Goal: Transaction & Acquisition: Book appointment/travel/reservation

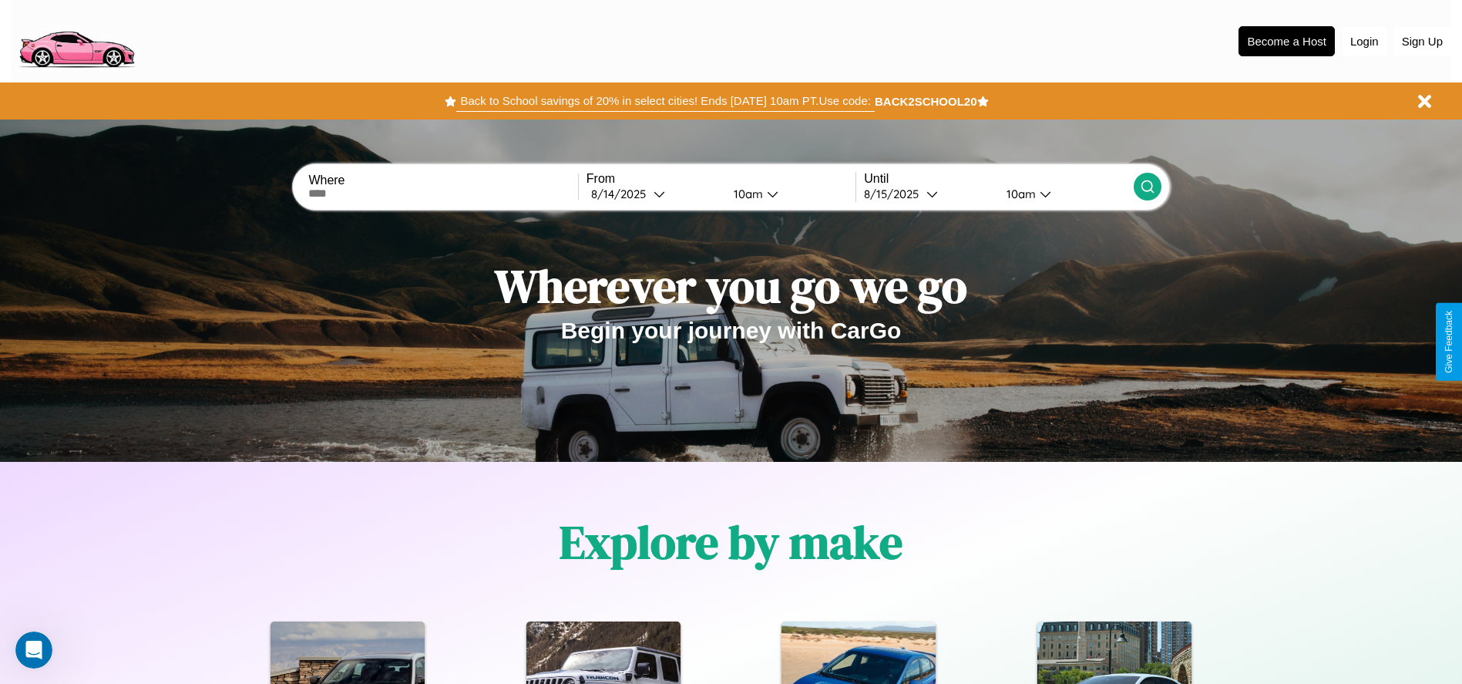
click at [665, 101] on button "Back to School savings of 20% in select cities! Ends 9/1 at 10am PT. Use code:" at bounding box center [665, 101] width 418 height 22
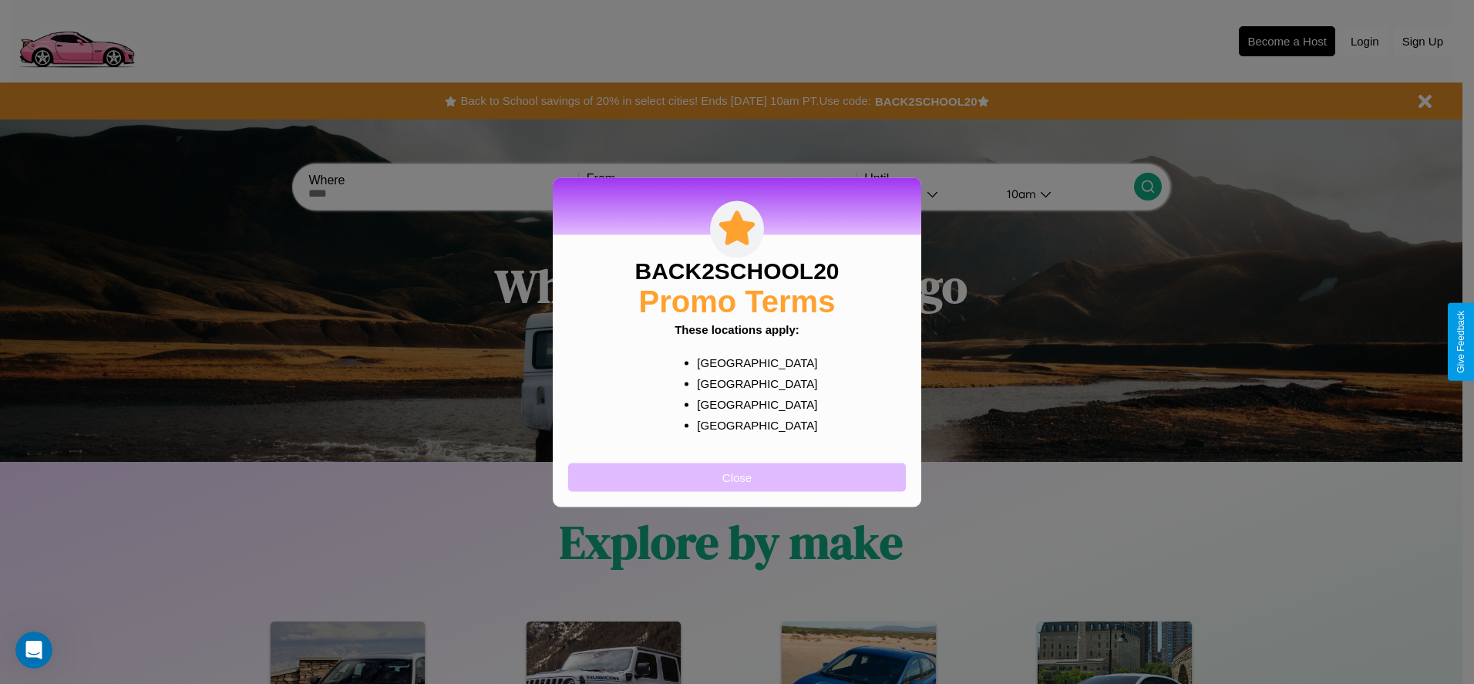
click at [737, 476] on button "Close" at bounding box center [737, 477] width 338 height 29
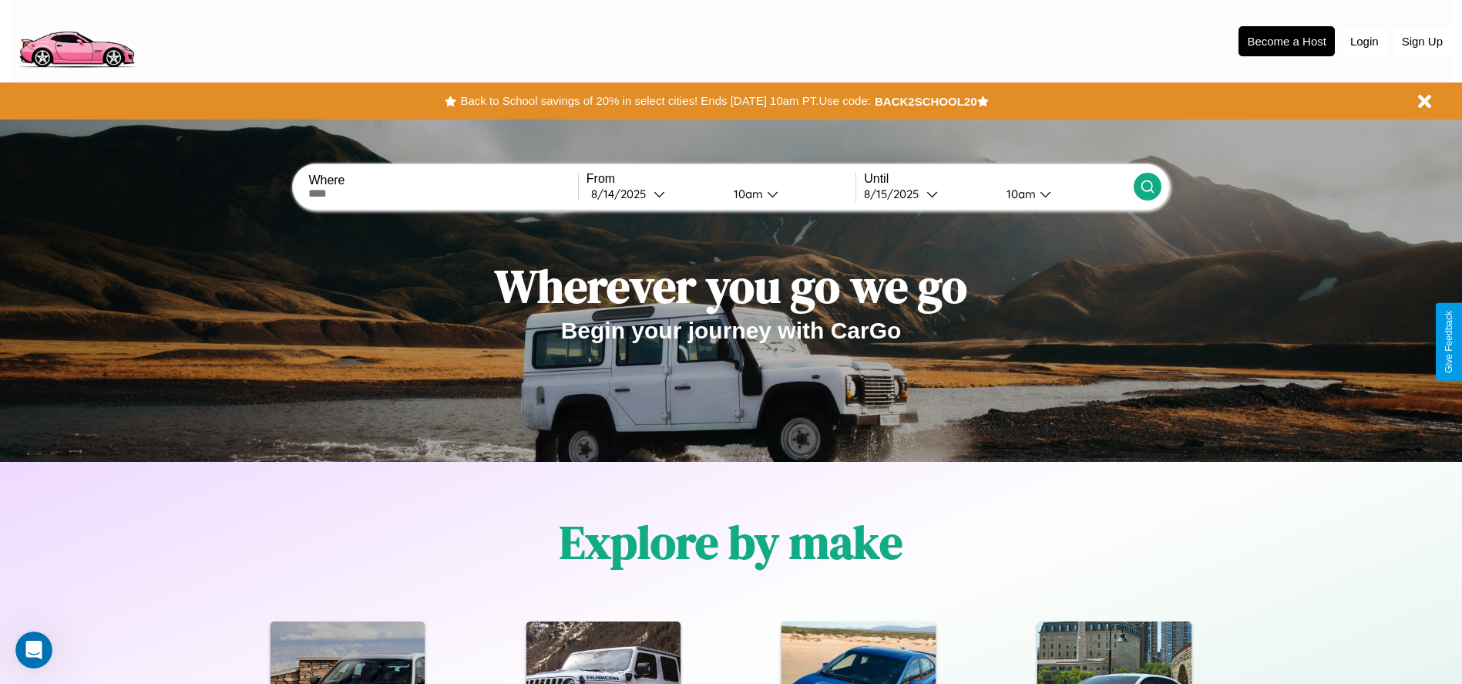
click at [443, 193] on input "text" at bounding box center [442, 193] width 269 height 12
type input "********"
click at [654, 193] on icon at bounding box center [660, 194] width 12 height 12
select select "*"
select select "****"
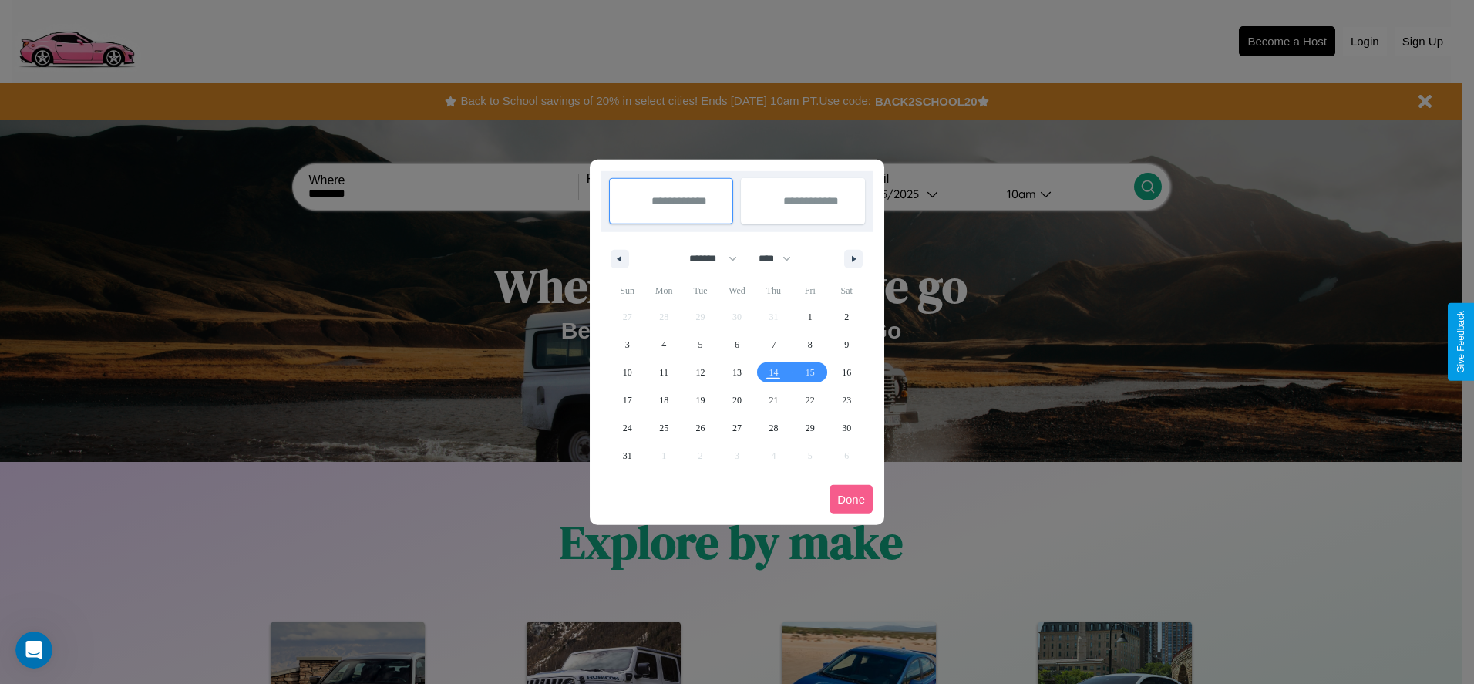
drag, startPoint x: 706, startPoint y: 258, endPoint x: 737, endPoint y: 309, distance: 59.5
click at [706, 258] on select "******* ******** ***** ***** *** **** **** ****** ********* ******* ******** **…" at bounding box center [711, 258] width 66 height 25
select select "*"
drag, startPoint x: 782, startPoint y: 258, endPoint x: 737, endPoint y: 309, distance: 67.7
click at [782, 258] on select "**** **** **** **** **** **** **** **** **** **** **** **** **** **** **** ****…" at bounding box center [774, 258] width 46 height 25
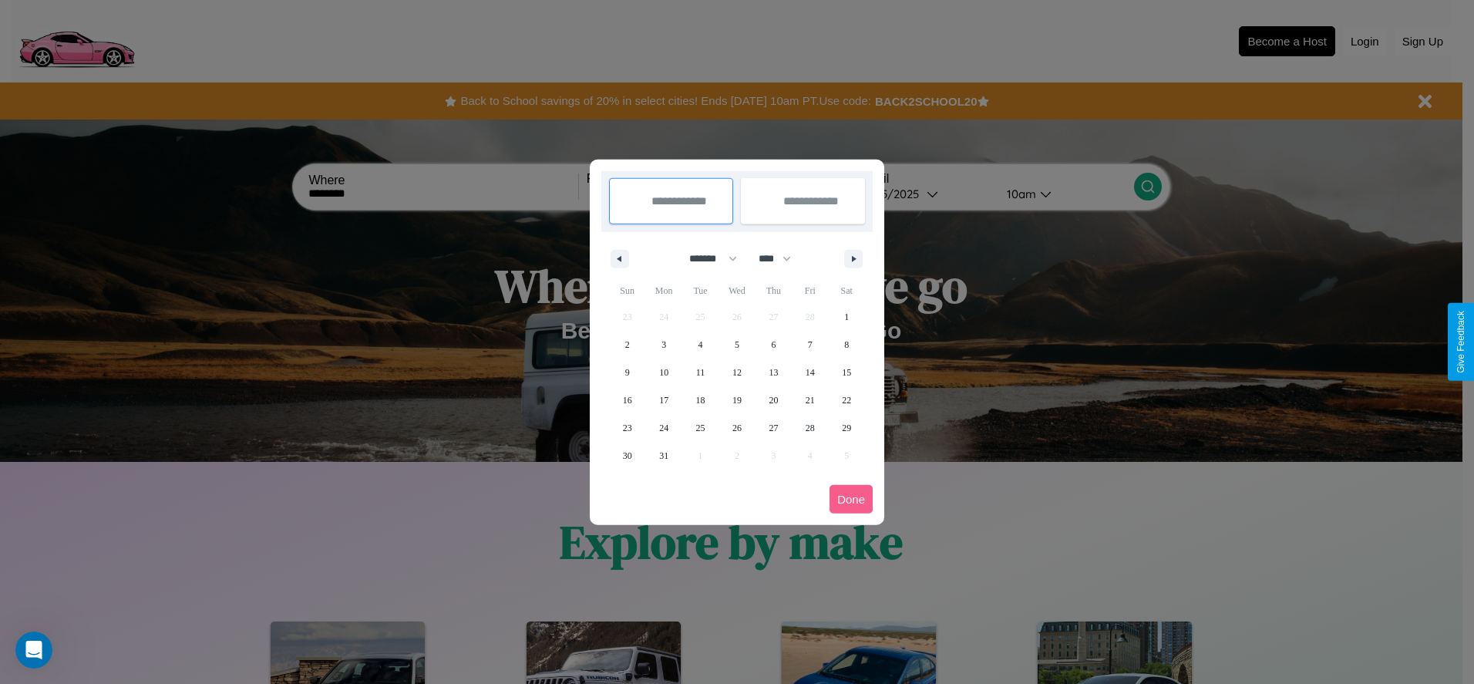
select select "****"
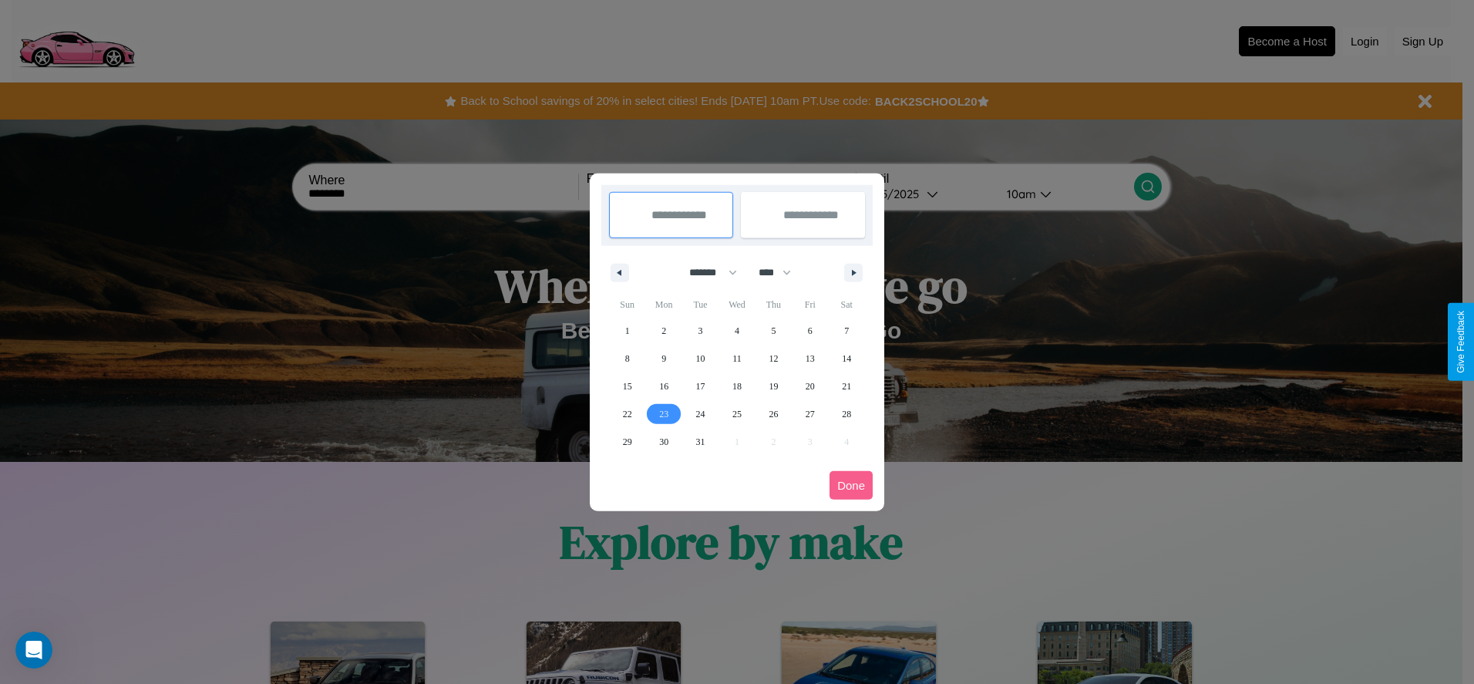
click at [664, 413] on span "23" at bounding box center [663, 414] width 9 height 28
type input "**********"
click at [736, 413] on span "25" at bounding box center [736, 414] width 9 height 28
type input "**********"
click at [851, 485] on button "Done" at bounding box center [850, 485] width 43 height 29
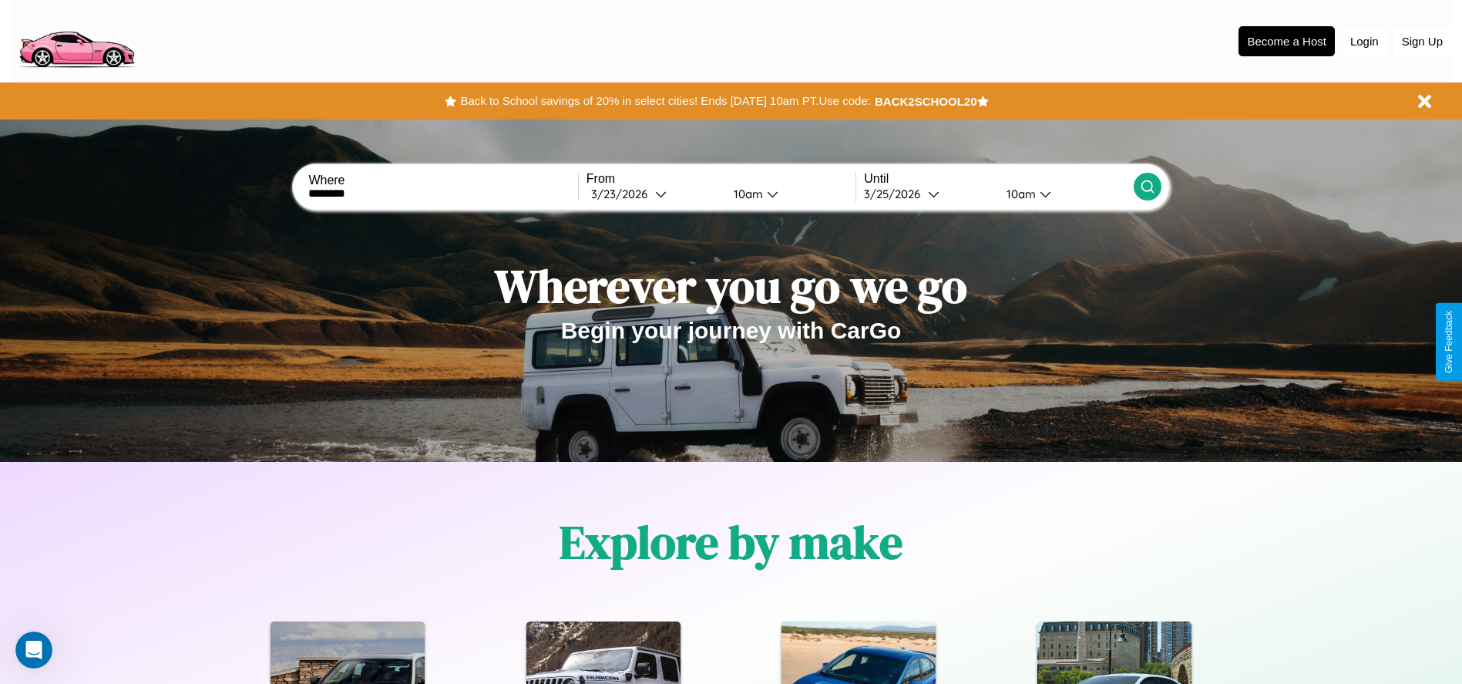
click at [1147, 187] on icon at bounding box center [1147, 186] width 15 height 15
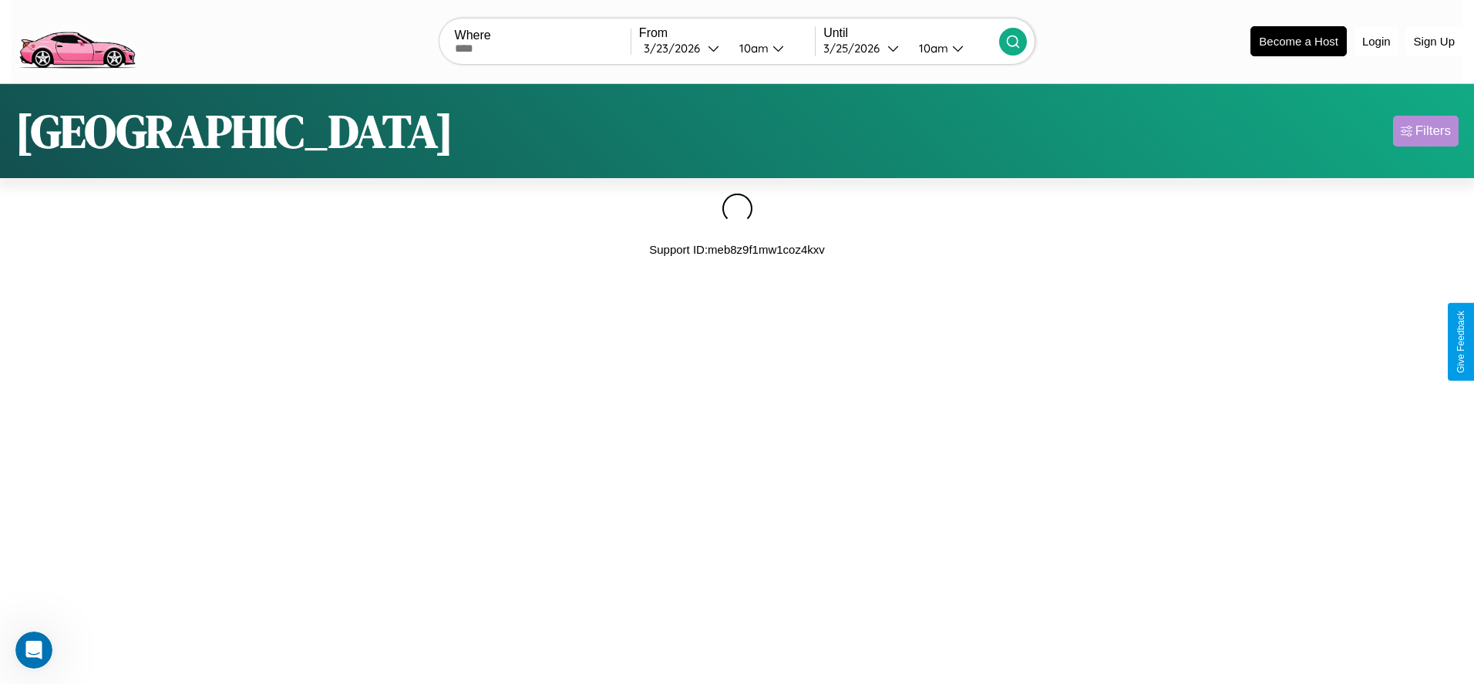
click at [1425, 130] on div "Filters" at bounding box center [1432, 130] width 35 height 15
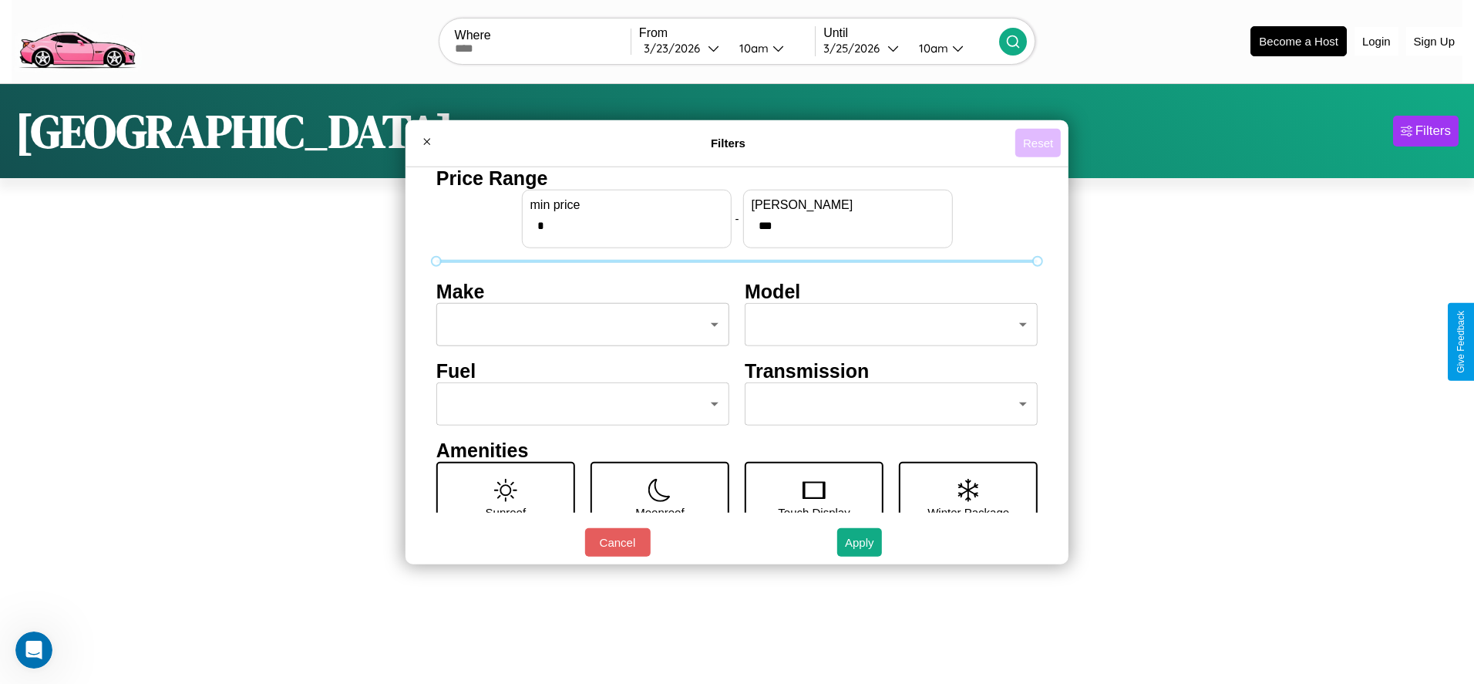
click at [1038, 143] on button "Reset" at bounding box center [1037, 143] width 45 height 29
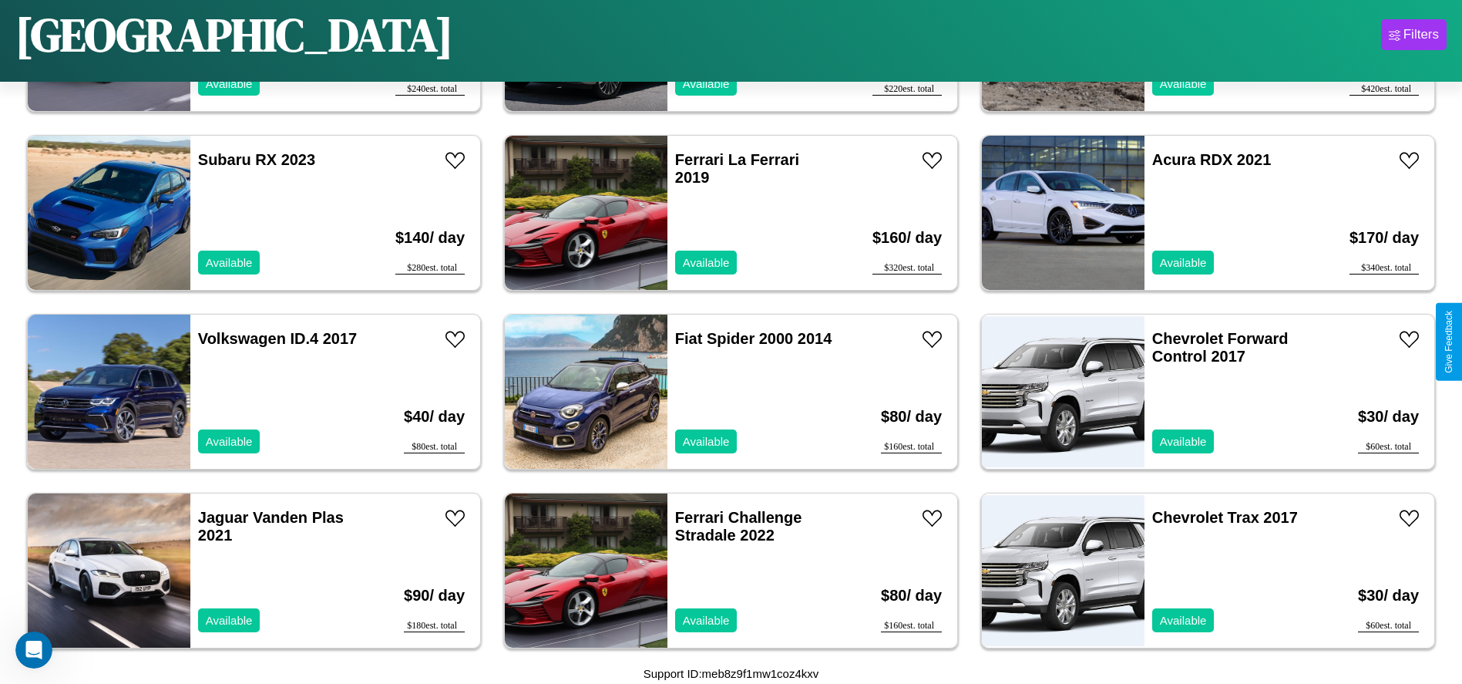
scroll to position [4464, 0]
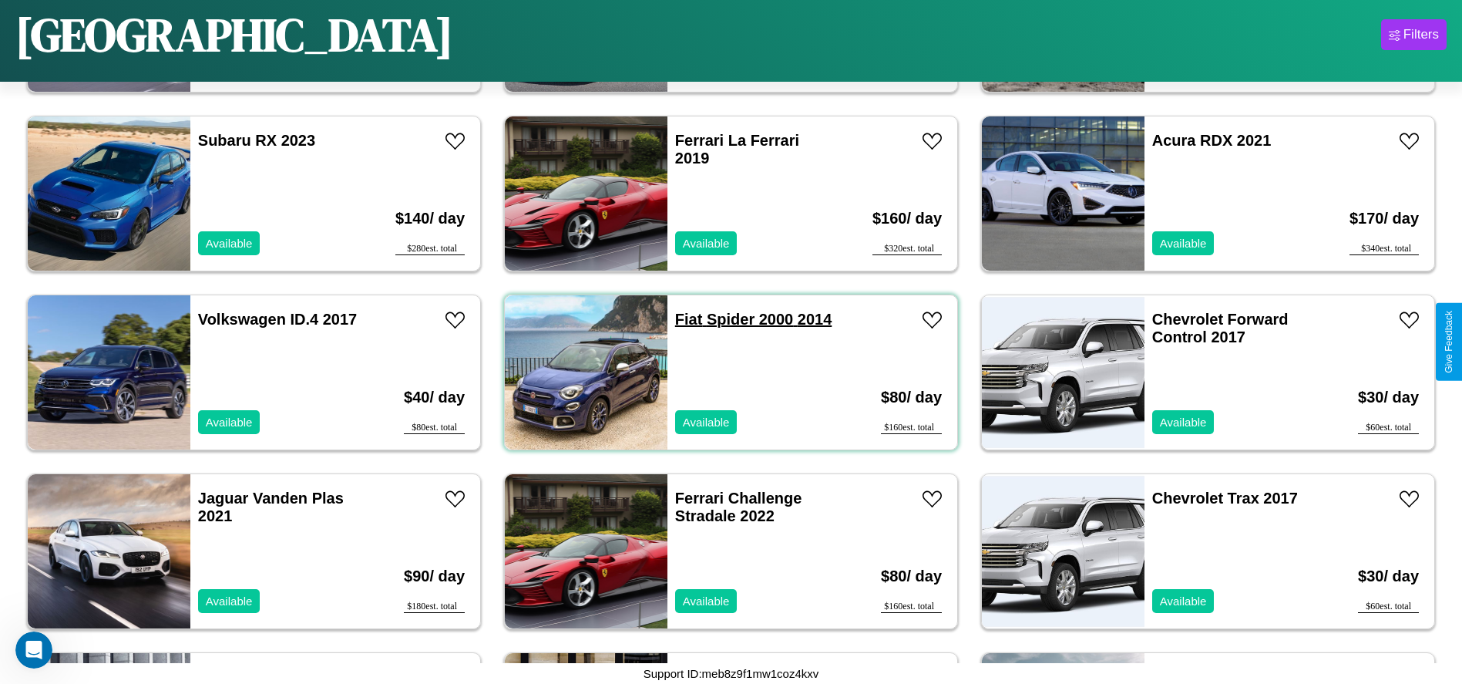
click at [683, 319] on link "Fiat Spider 2000 2014" at bounding box center [753, 319] width 156 height 17
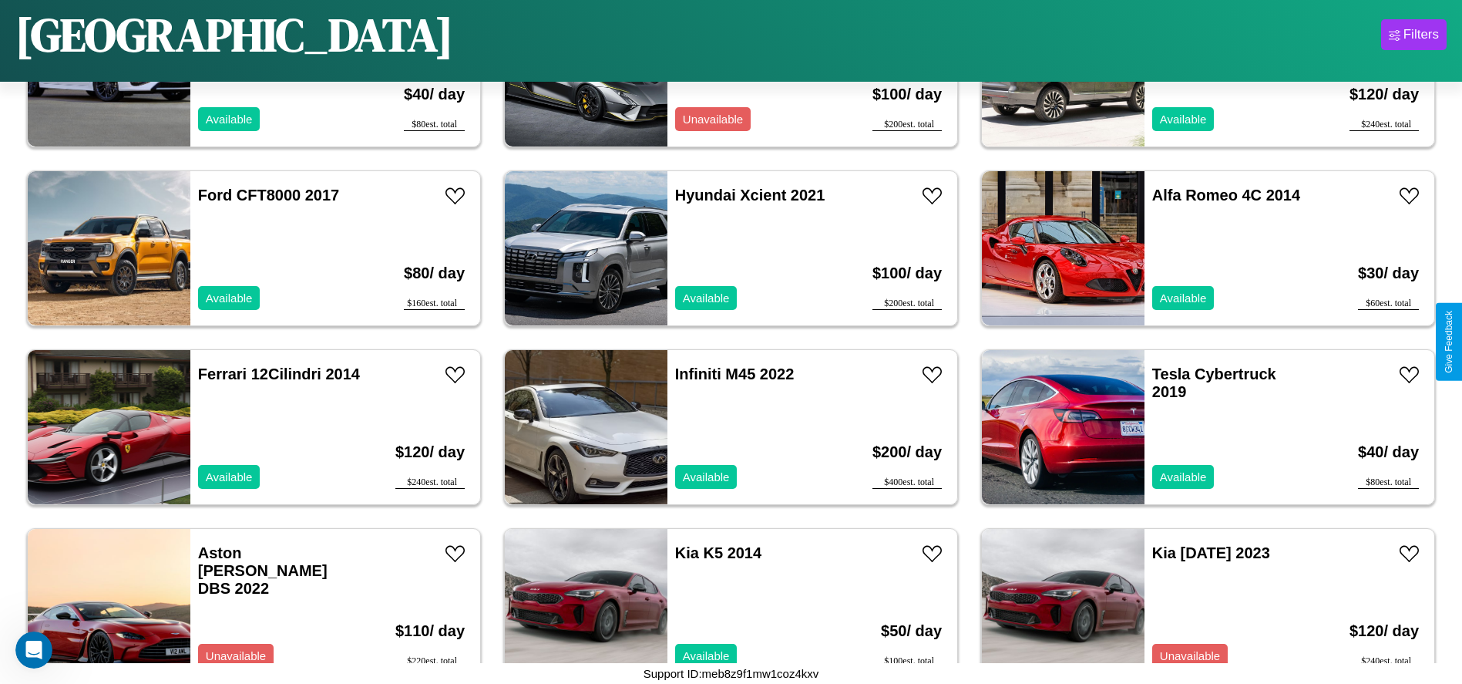
scroll to position [1245, 0]
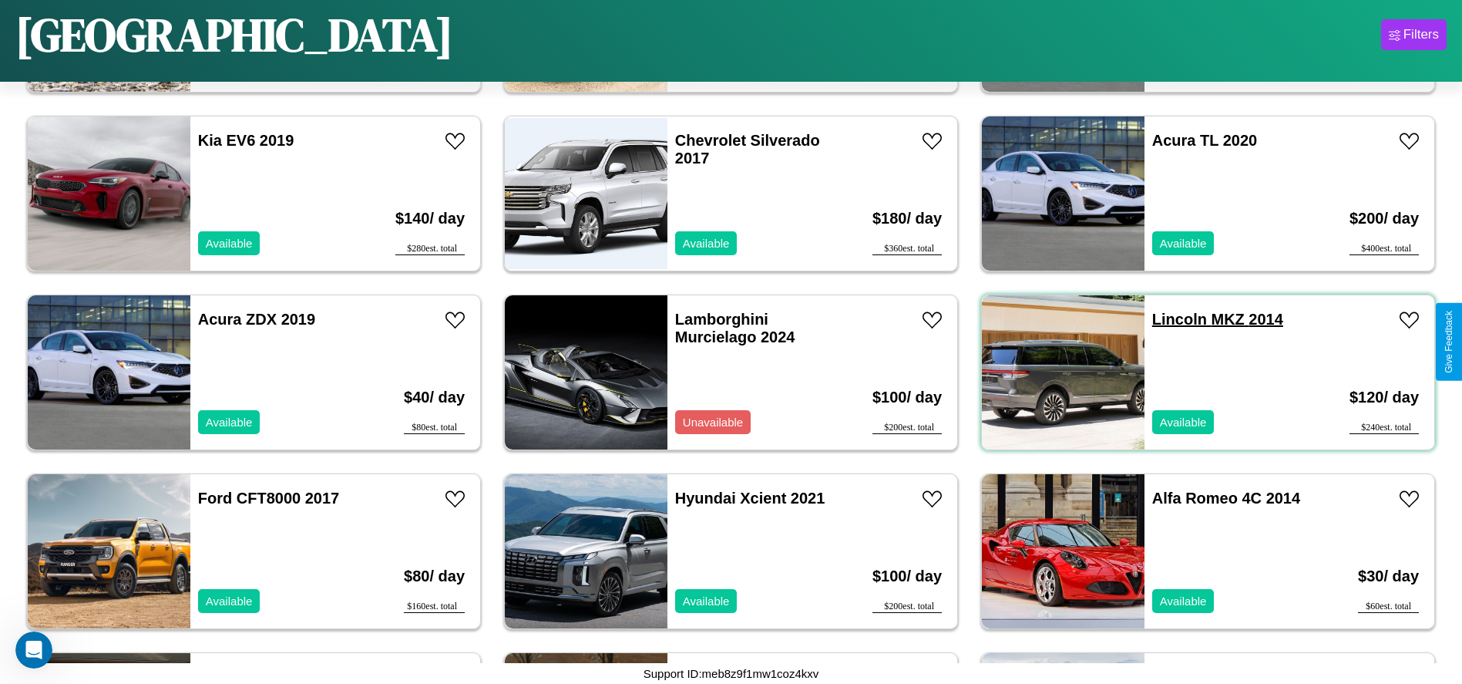
click at [1170, 319] on link "Lincoln MKZ 2014" at bounding box center [1217, 319] width 131 height 17
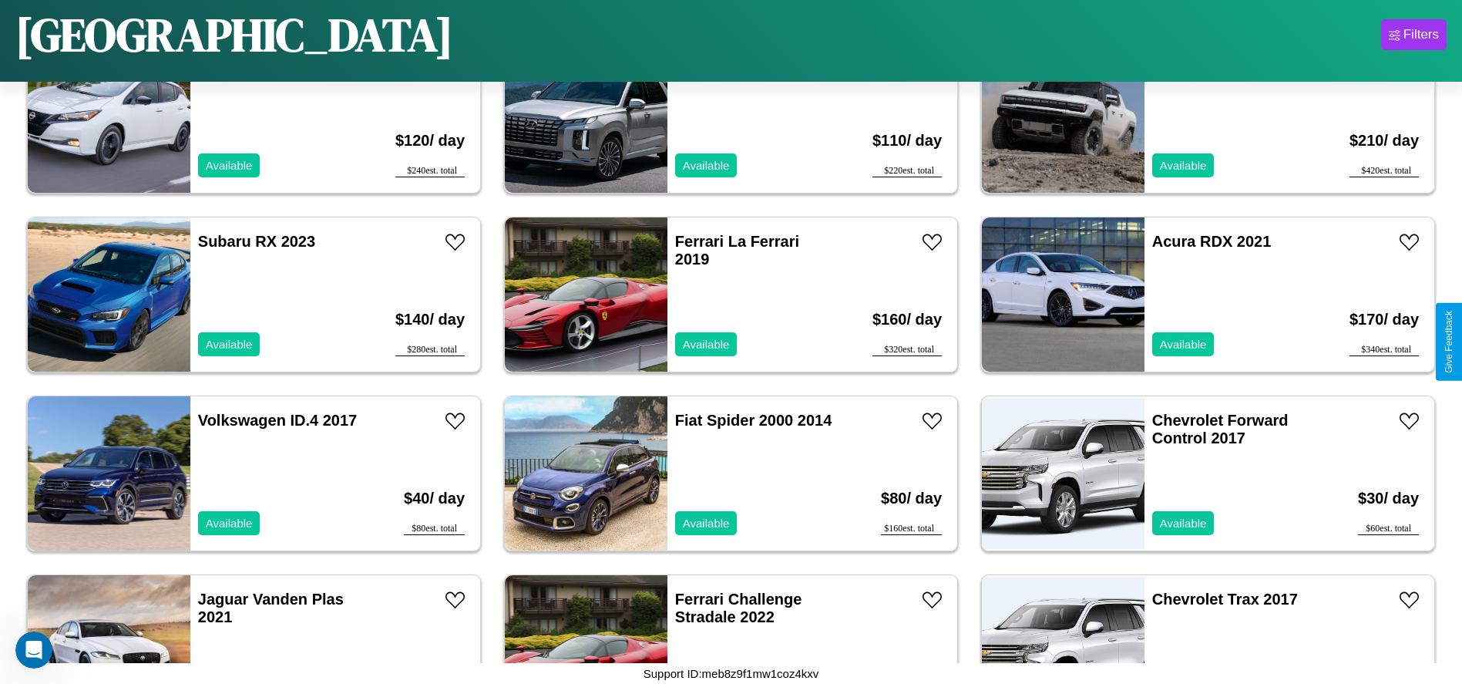
scroll to position [5001, 0]
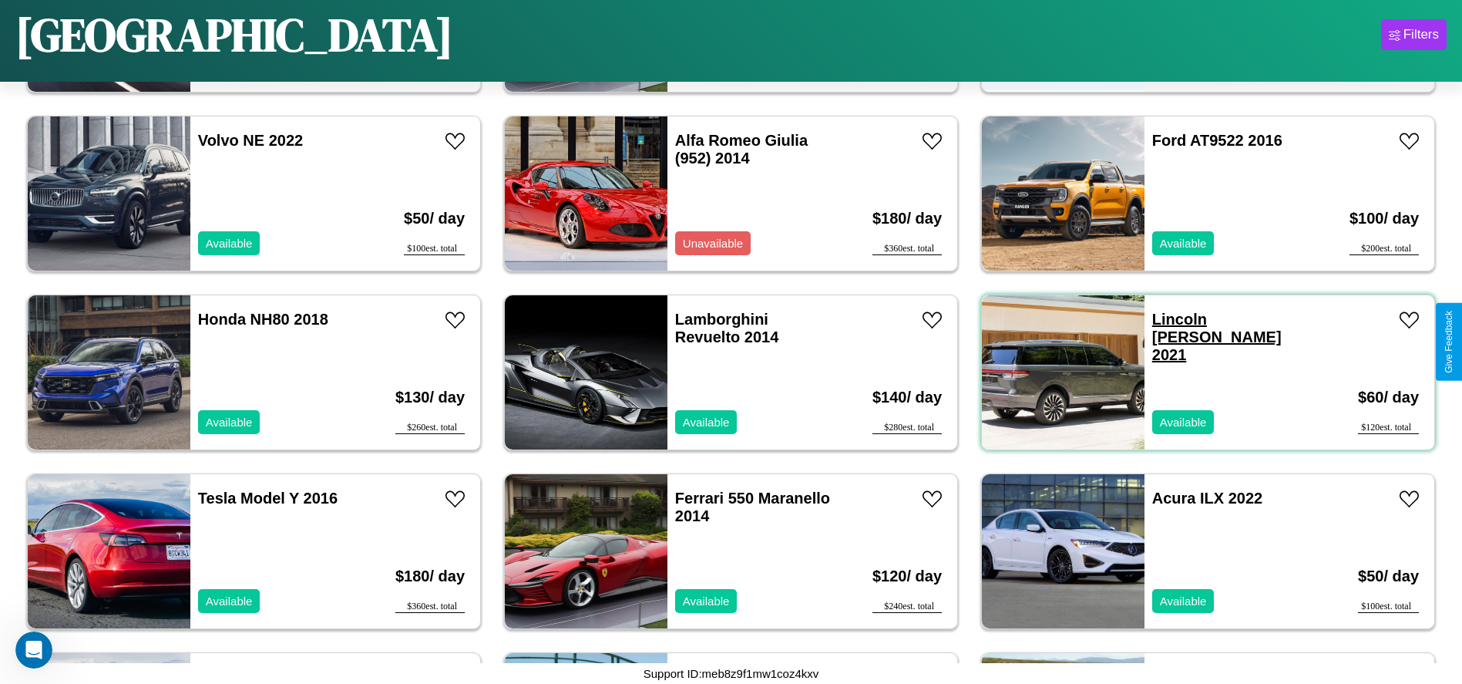
click at [1170, 319] on link "Lincoln Blackwood 2021" at bounding box center [1217, 337] width 130 height 52
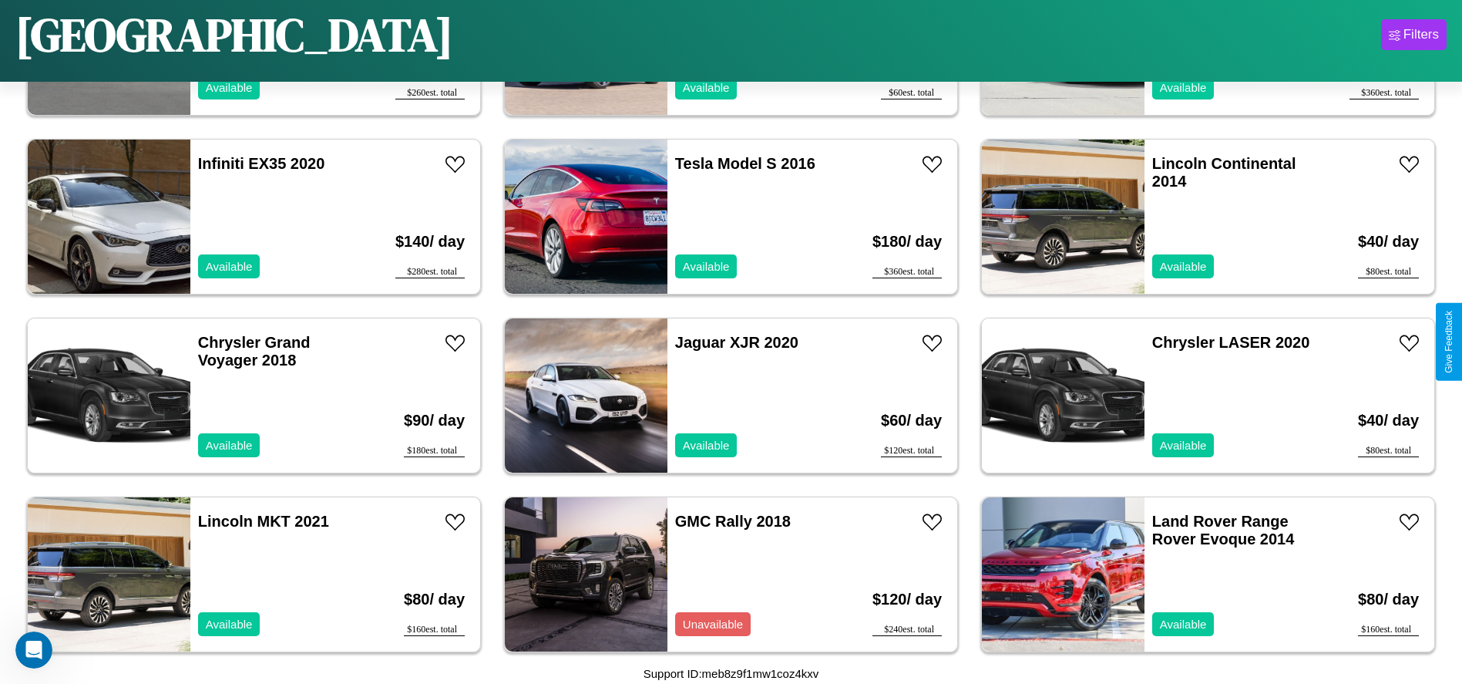
scroll to position [7147, 0]
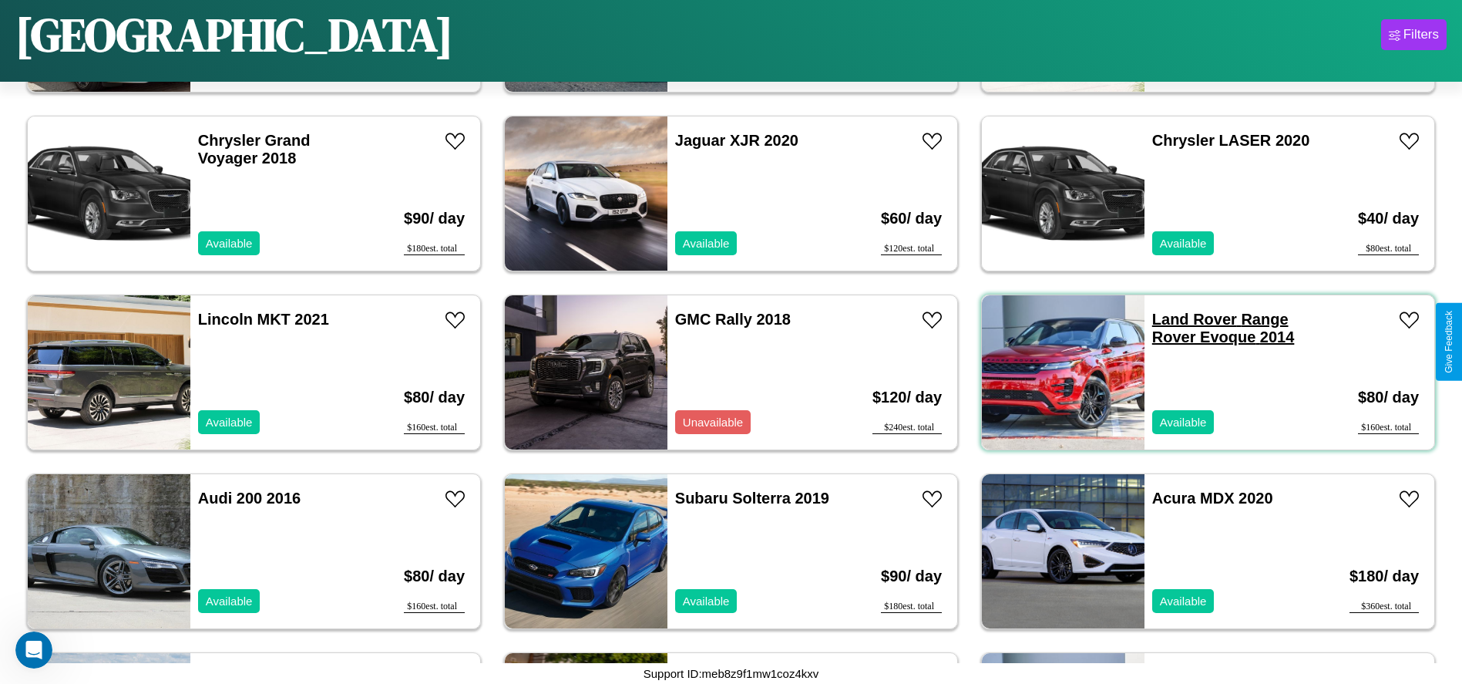
click at [1185, 319] on link "Land Rover Range Rover Evoque 2014" at bounding box center [1223, 328] width 143 height 35
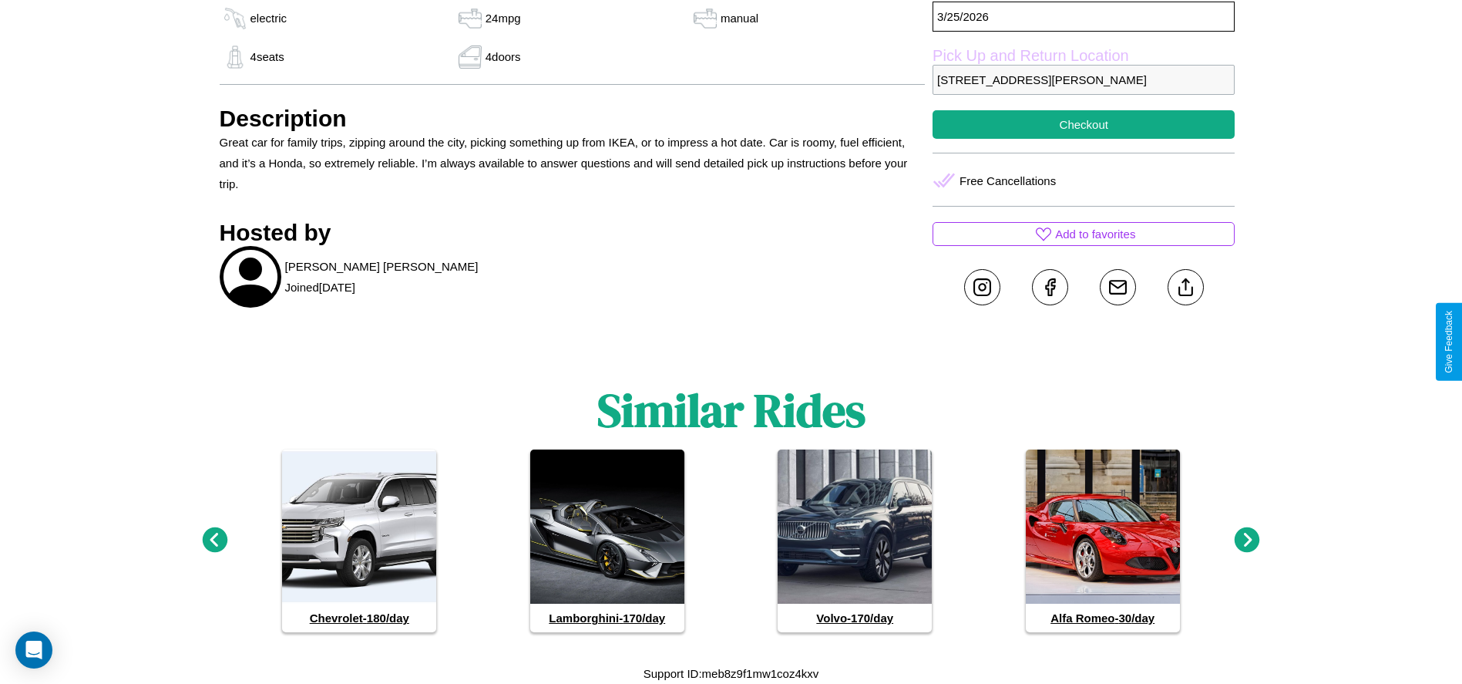
scroll to position [399, 0]
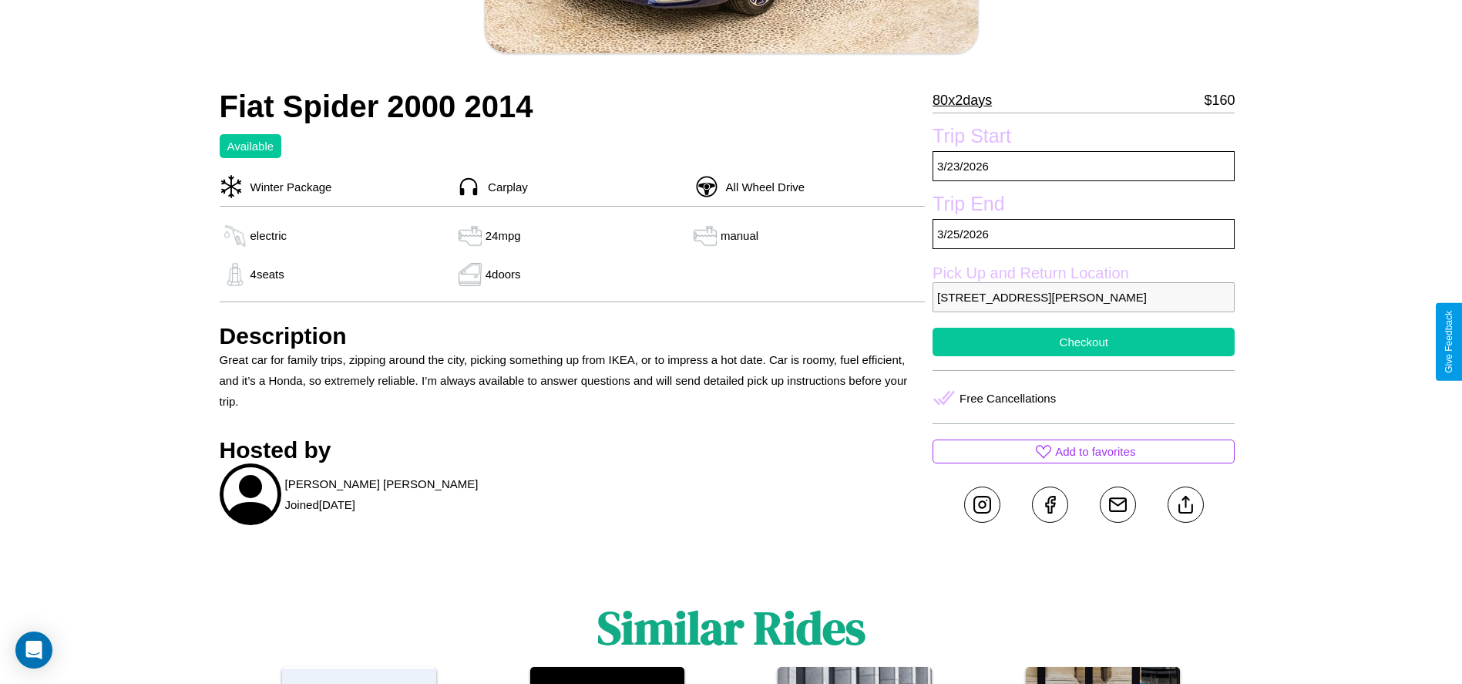
click at [1084, 341] on button "Checkout" at bounding box center [1084, 342] width 302 height 29
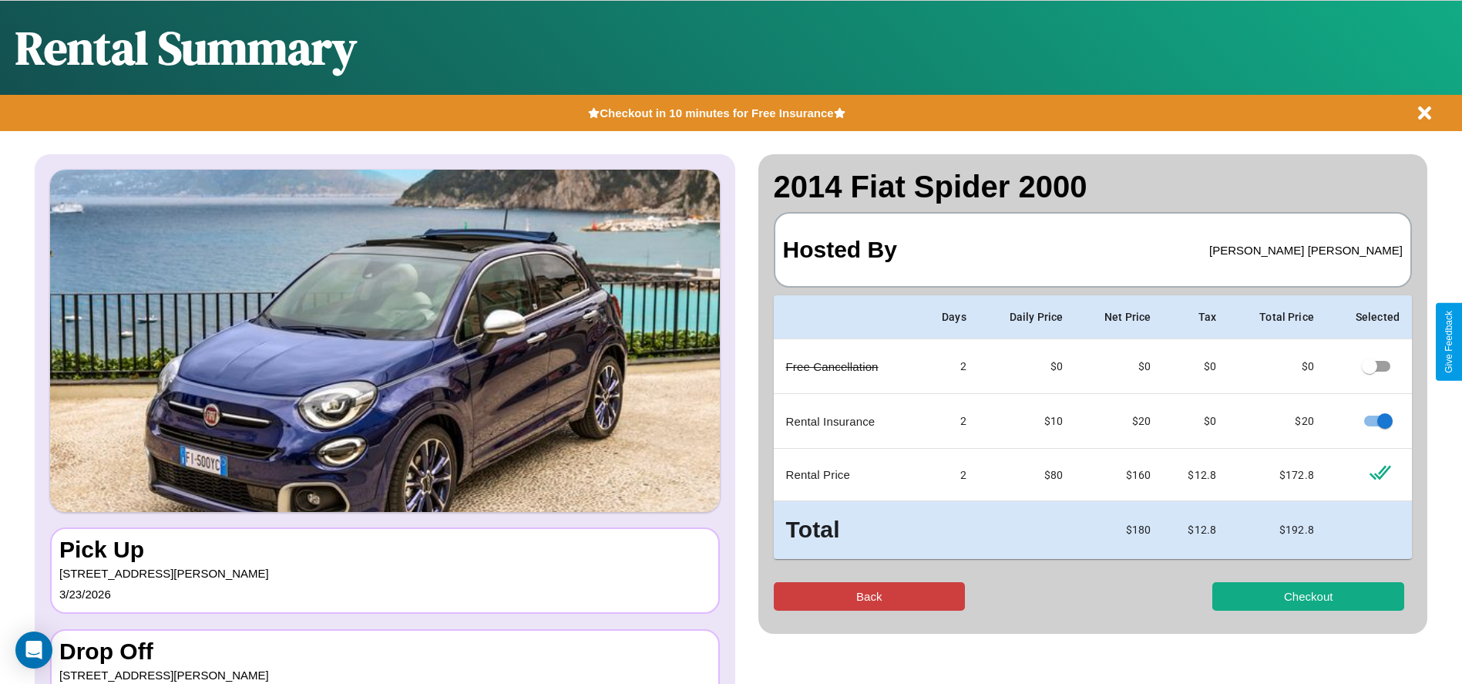
click at [869, 596] on button "Back" at bounding box center [870, 596] width 192 height 29
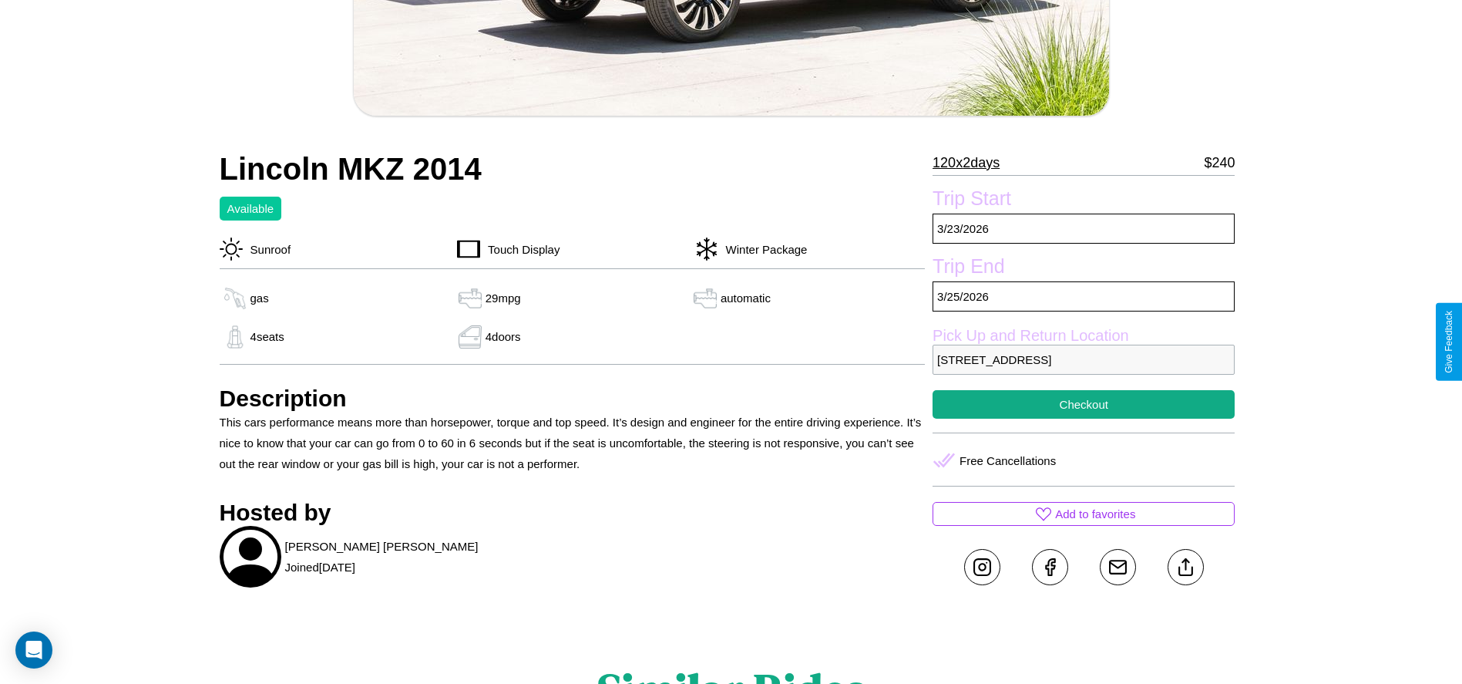
scroll to position [492, 0]
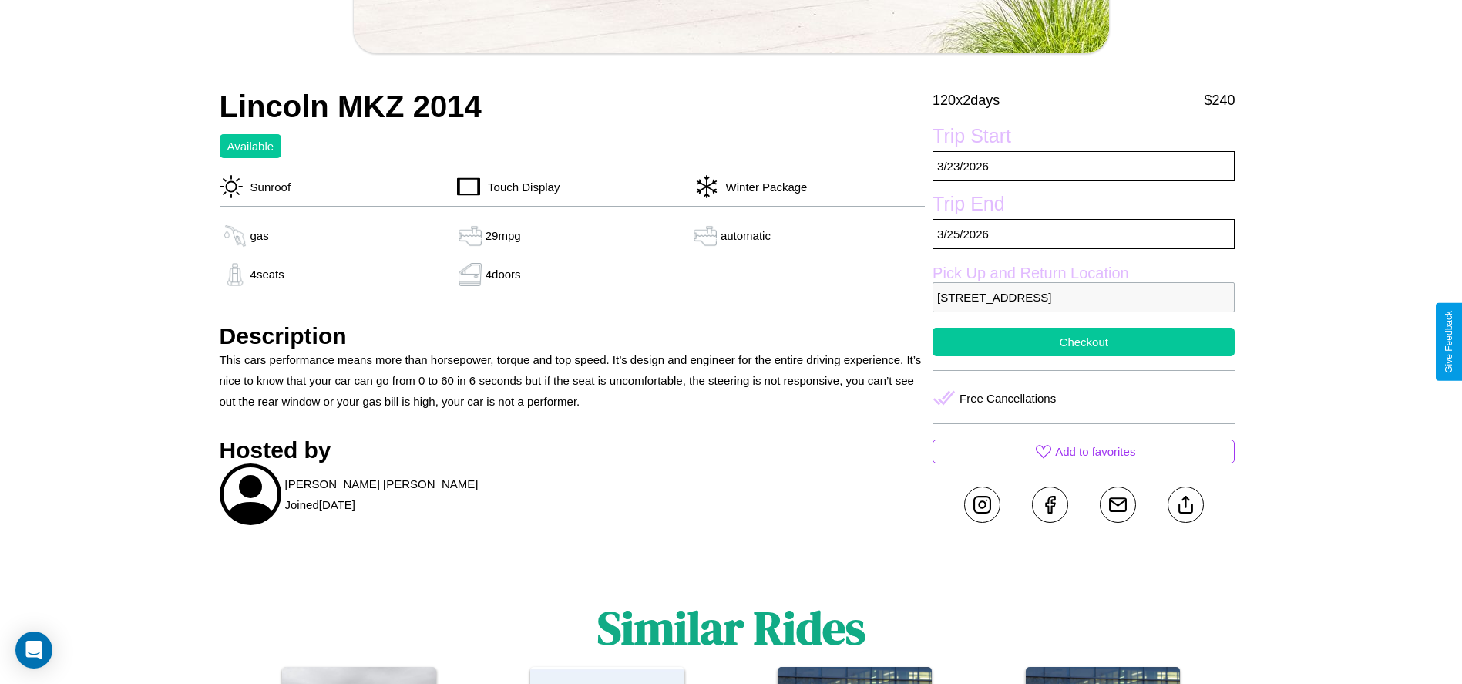
click at [1084, 341] on button "Checkout" at bounding box center [1084, 342] width 302 height 29
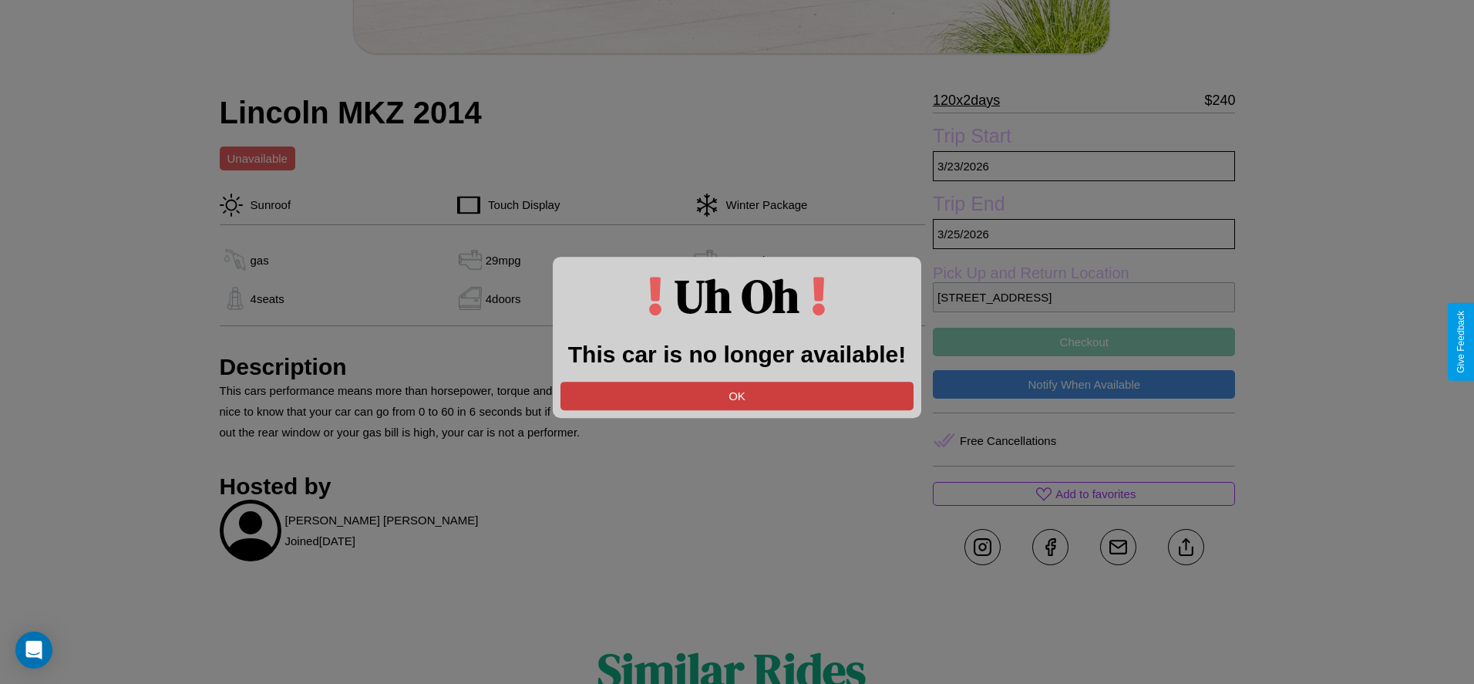
click at [737, 395] on button "OK" at bounding box center [736, 396] width 353 height 29
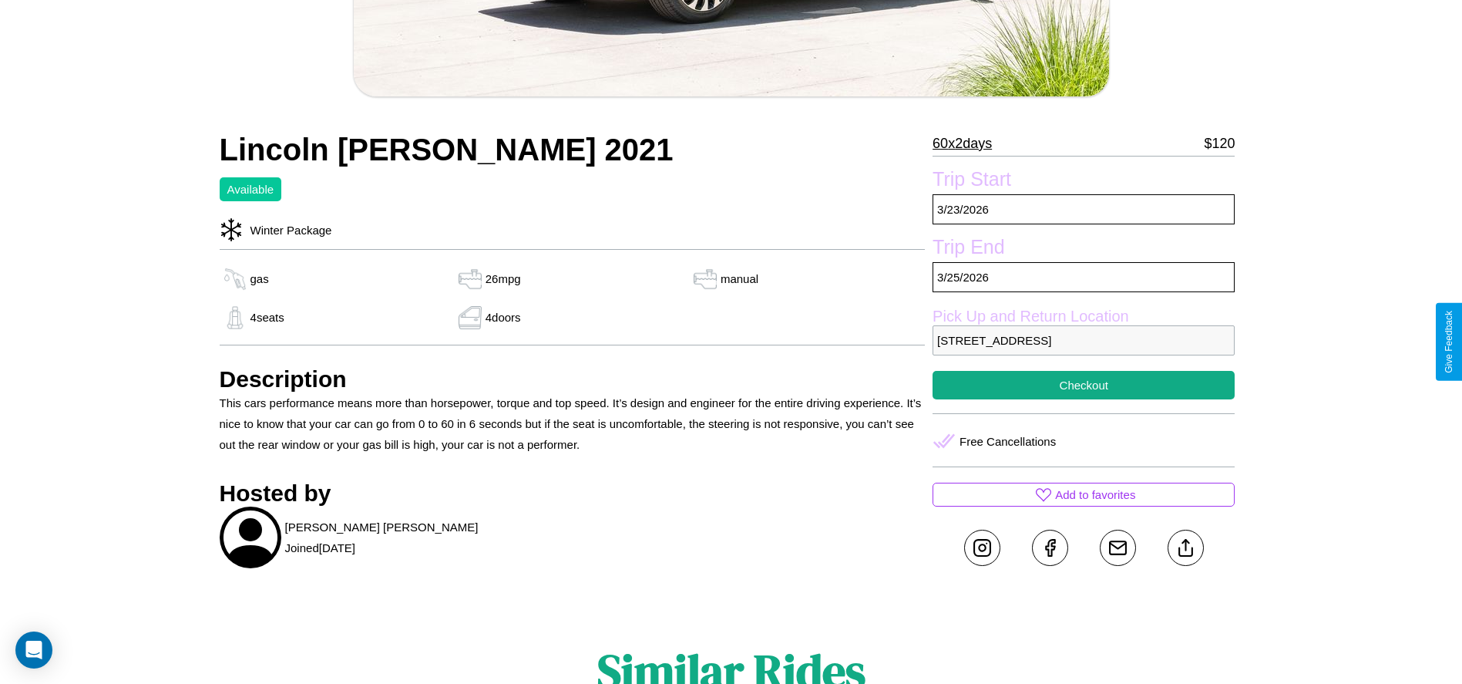
scroll to position [492, 0]
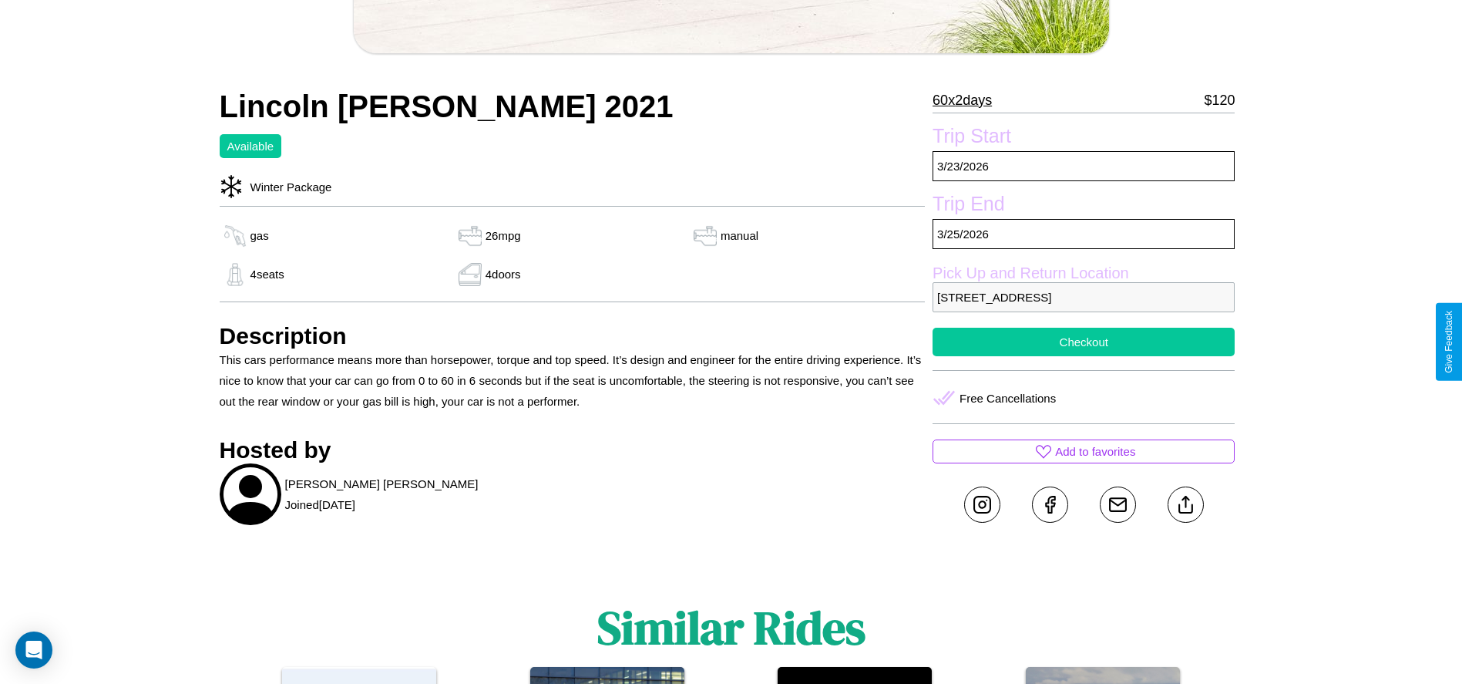
click at [1084, 341] on button "Checkout" at bounding box center [1084, 342] width 302 height 29
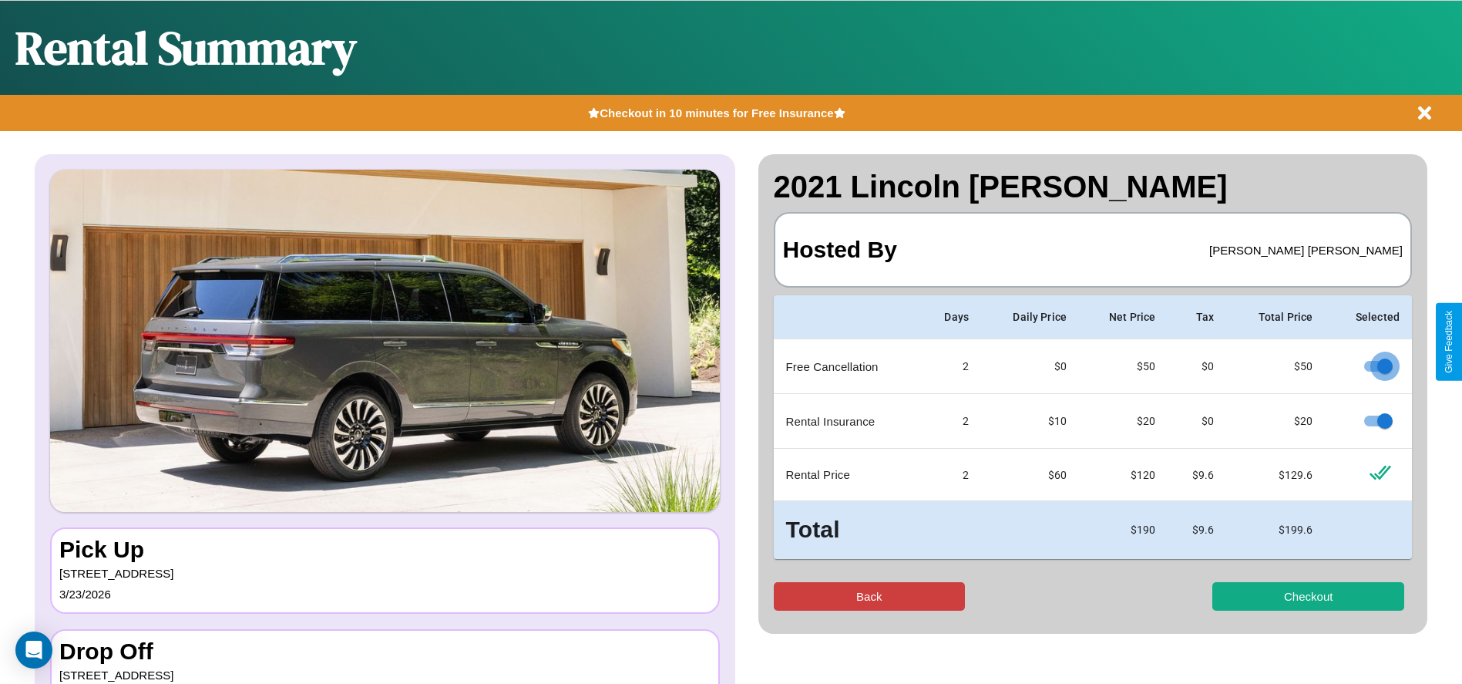
click at [869, 596] on button "Back" at bounding box center [870, 596] width 192 height 29
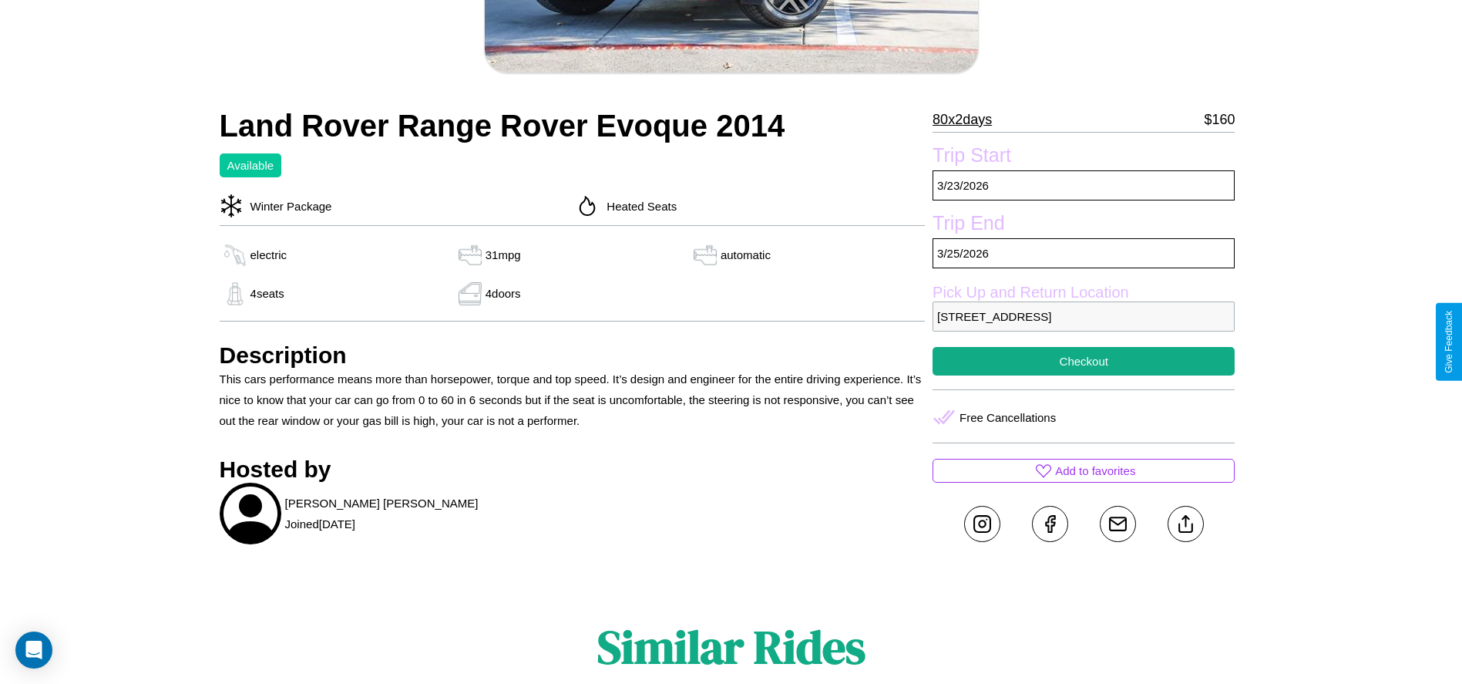
scroll to position [358, 0]
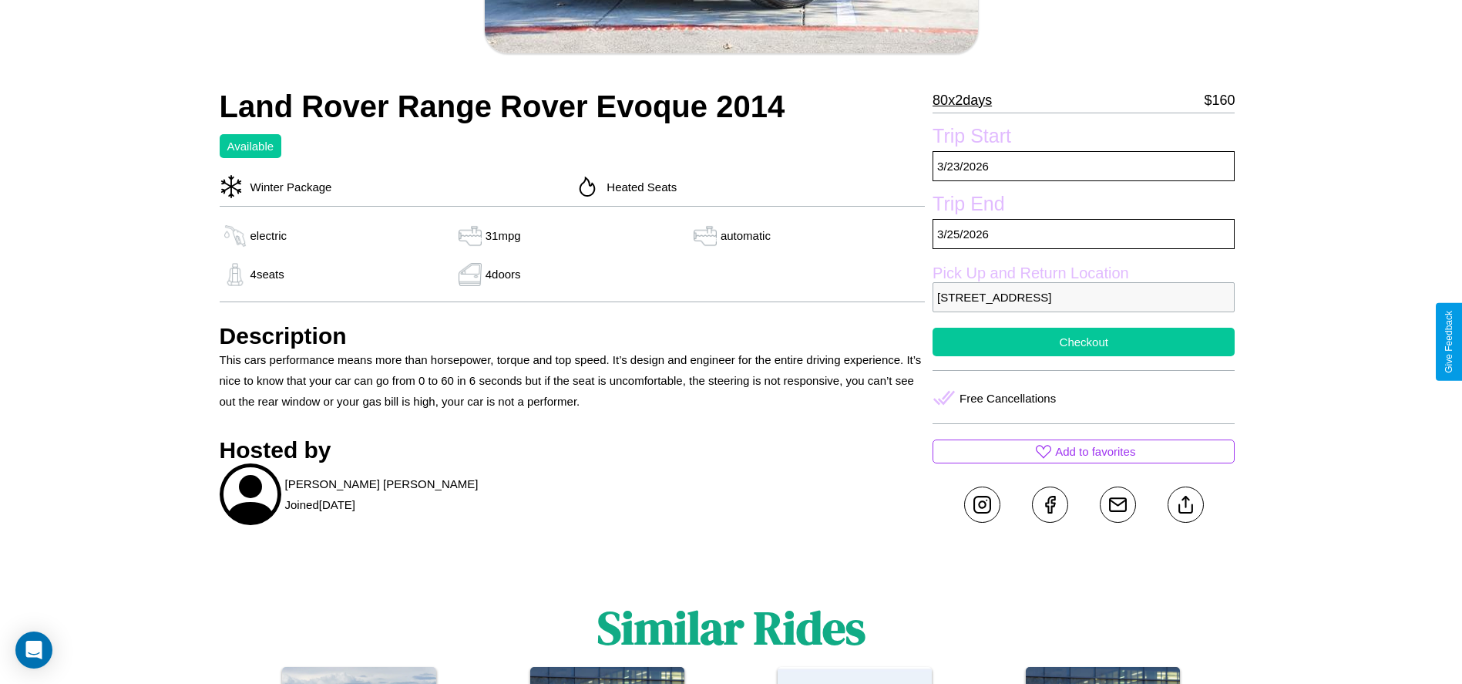
click at [1084, 341] on button "Checkout" at bounding box center [1084, 342] width 302 height 29
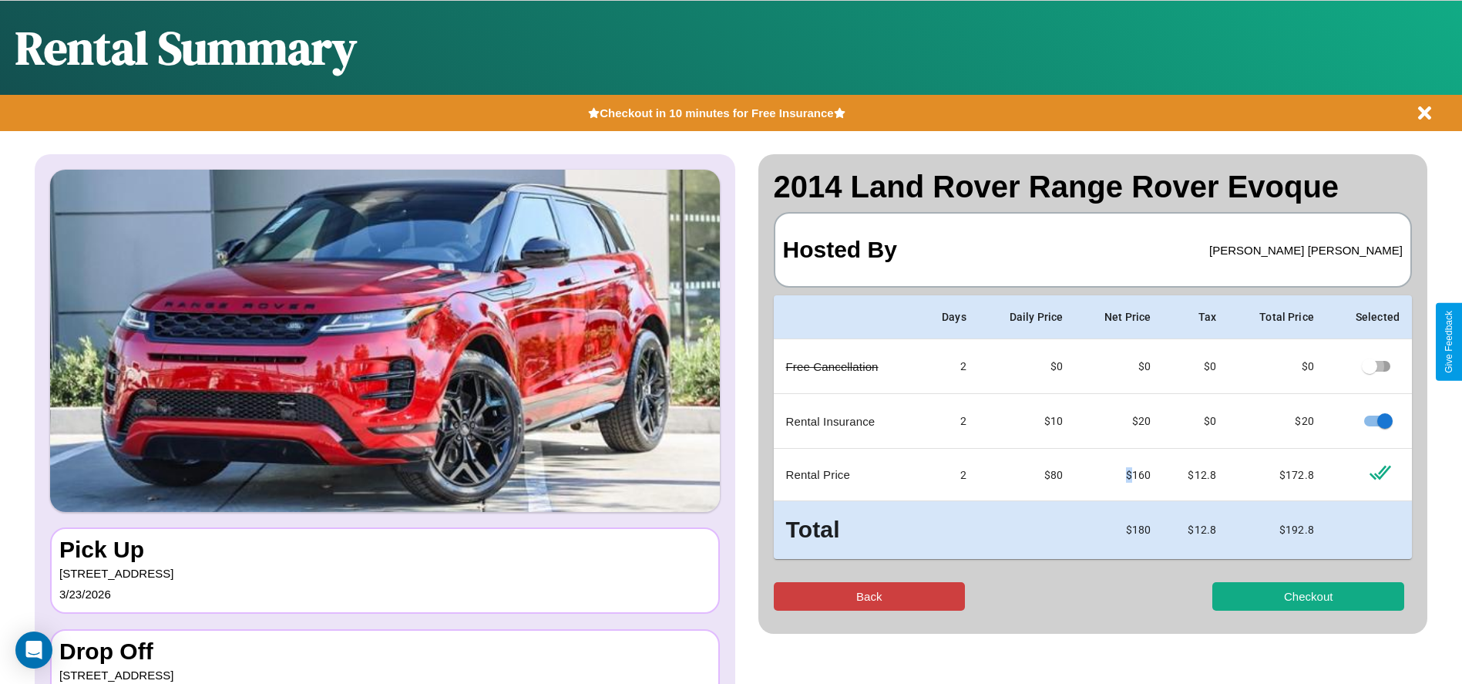
click at [869, 596] on button "Back" at bounding box center [870, 596] width 192 height 29
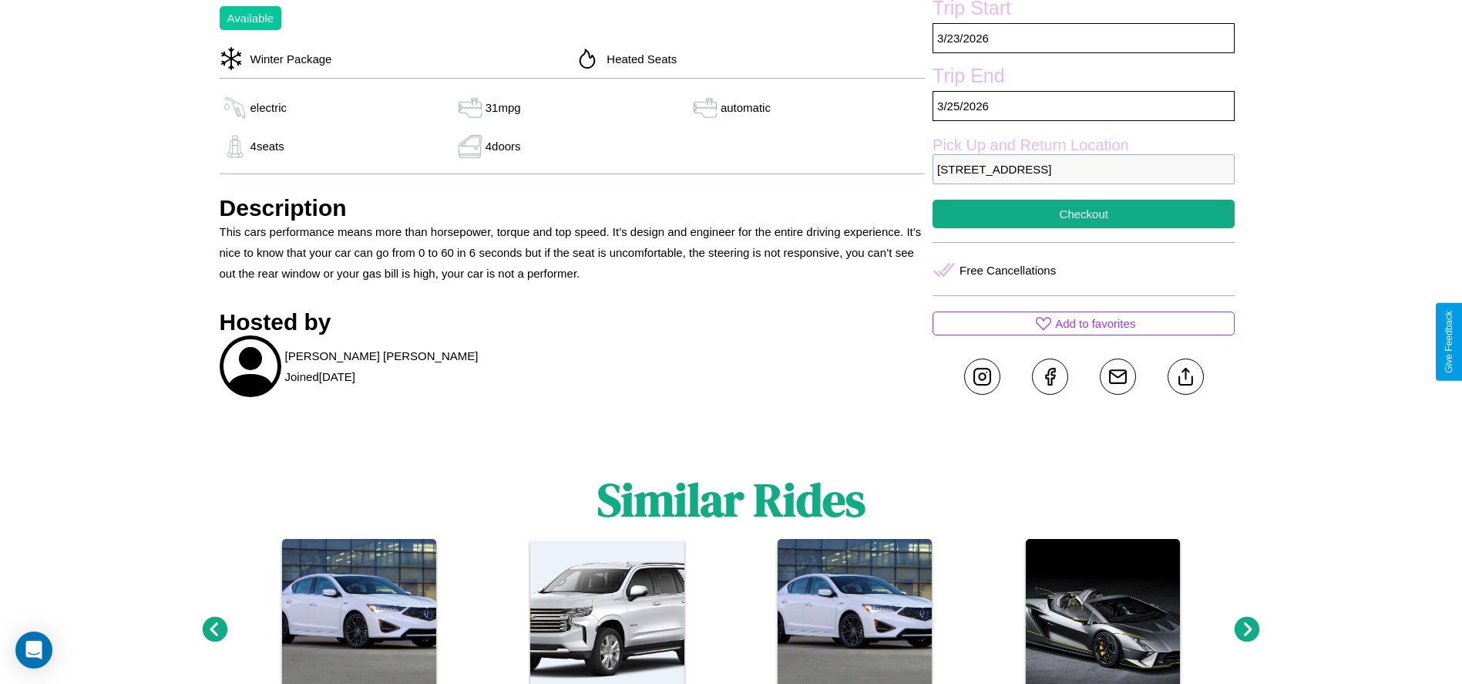
scroll to position [521, 0]
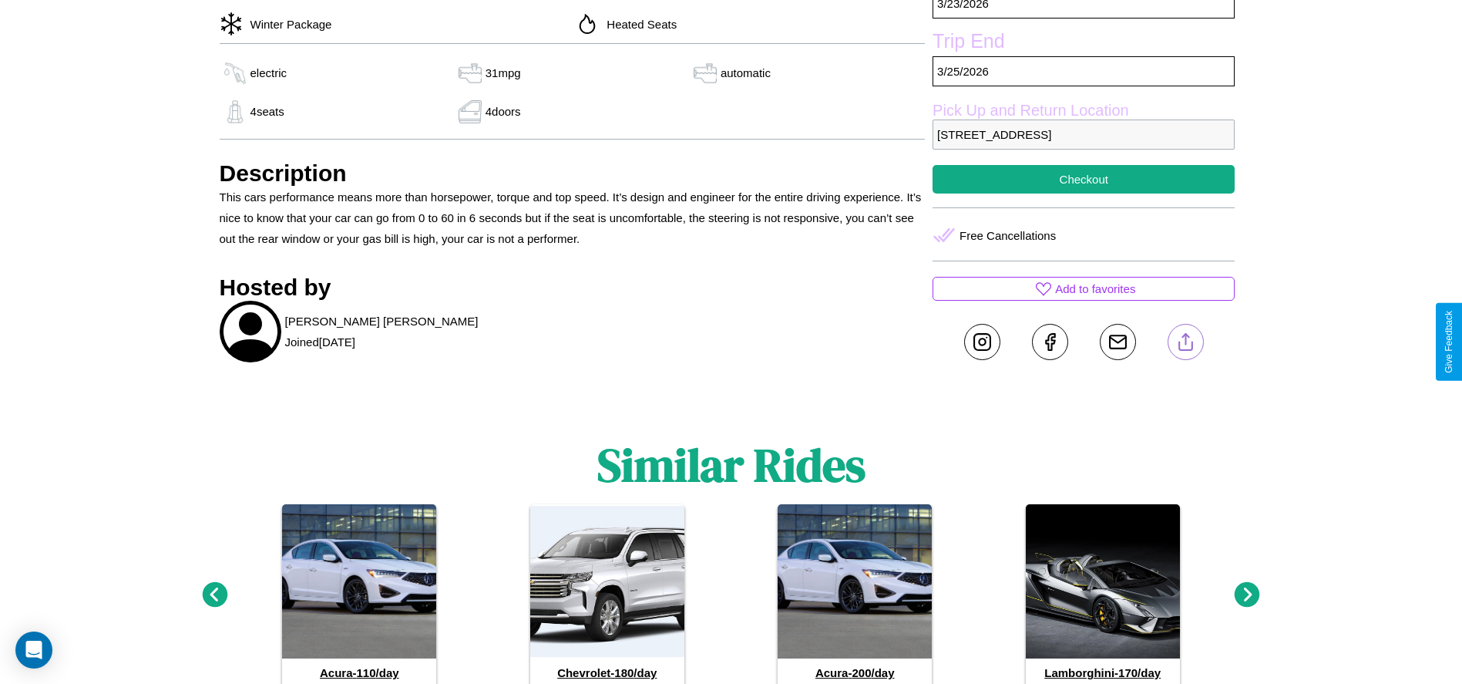
click at [1186, 341] on line at bounding box center [1186, 339] width 0 height 11
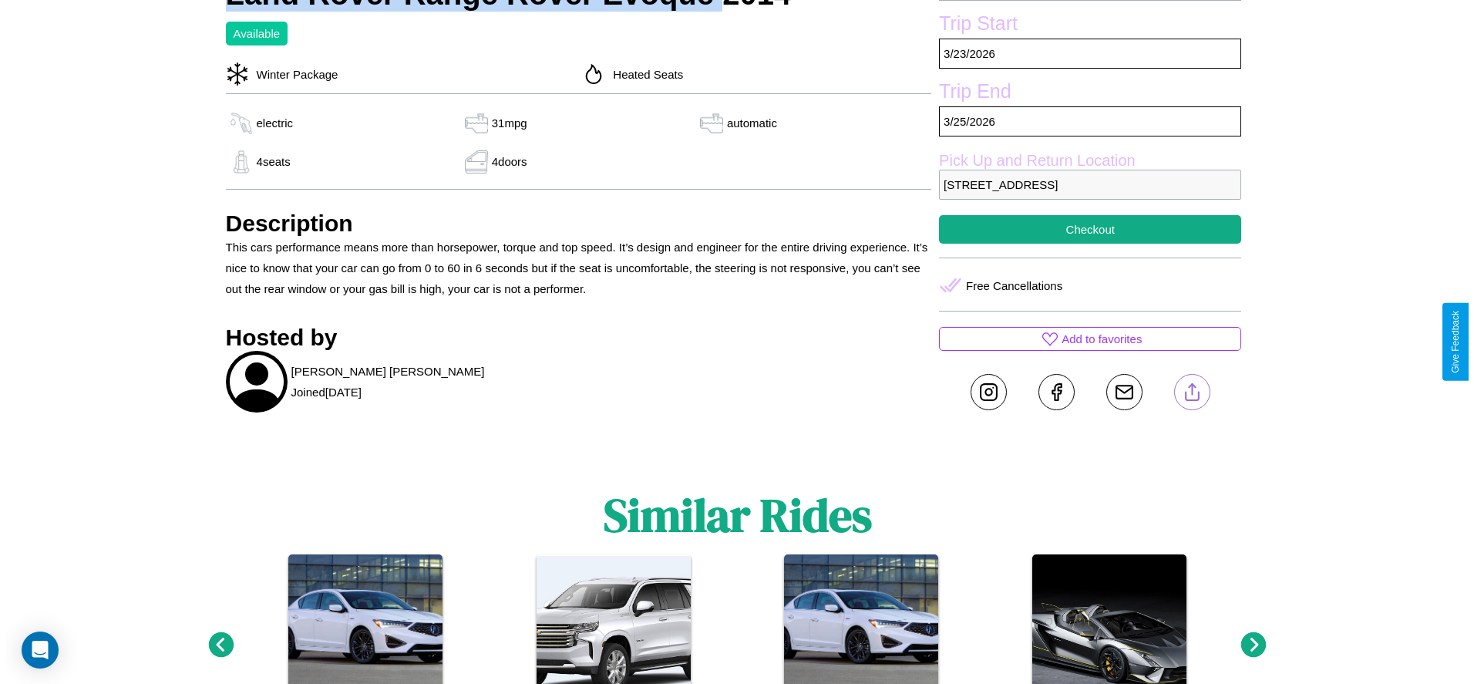
scroll to position [468, 0]
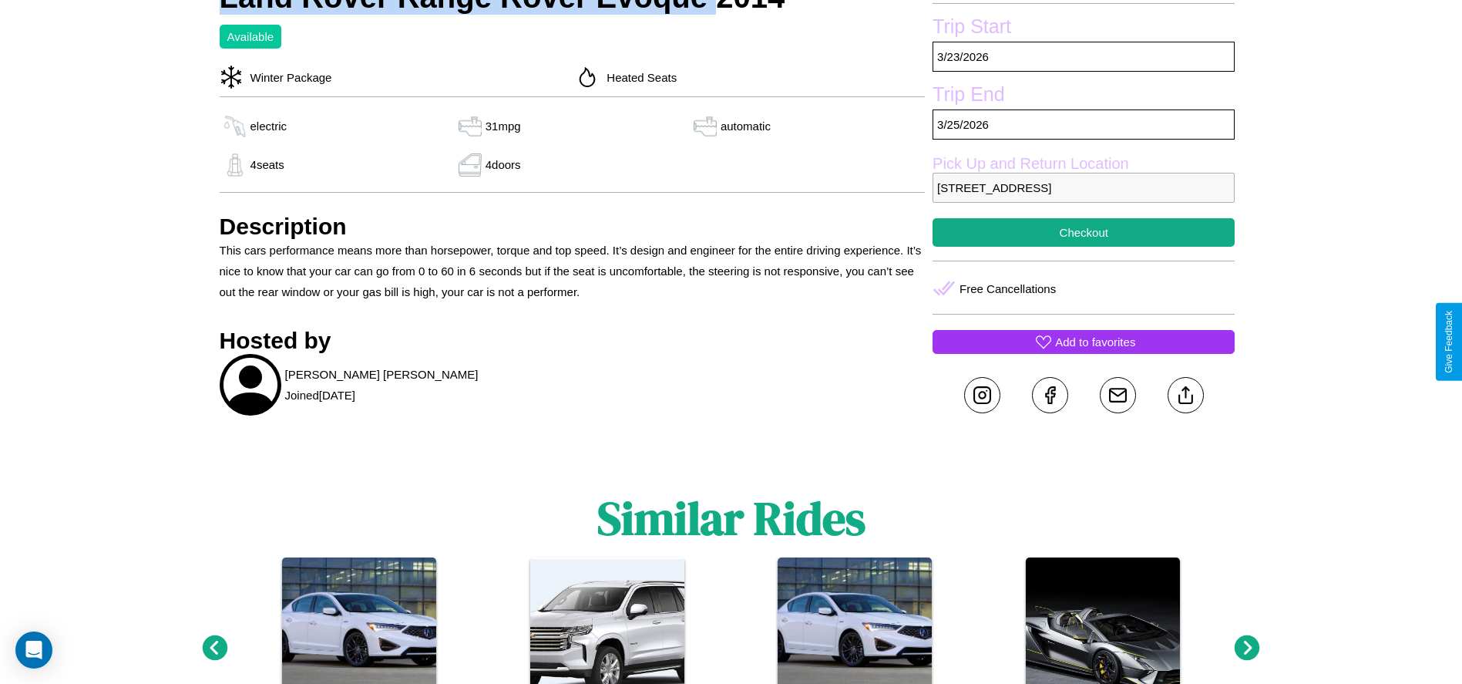
click at [1084, 341] on p "Add to favorites" at bounding box center [1095, 341] width 80 height 21
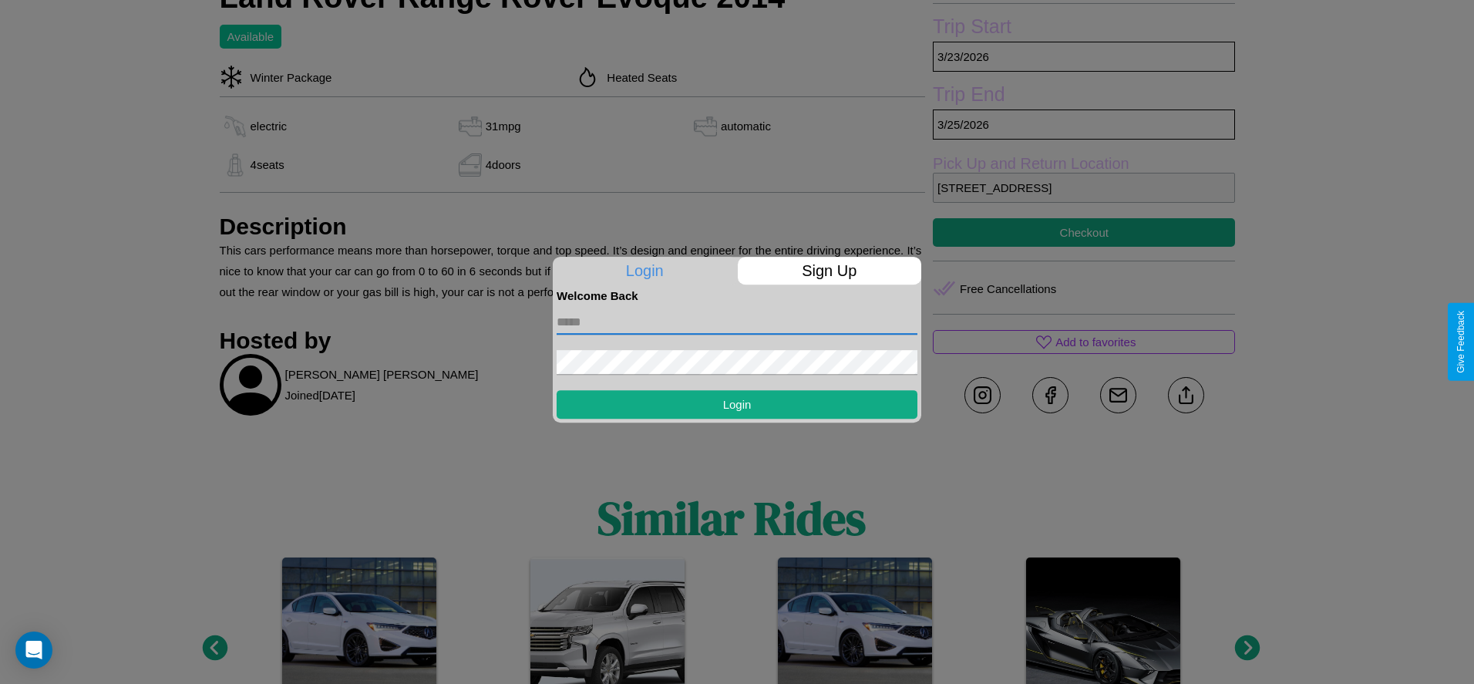
click at [737, 321] on input "text" at bounding box center [737, 322] width 361 height 25
